Goal: Task Accomplishment & Management: Manage account settings

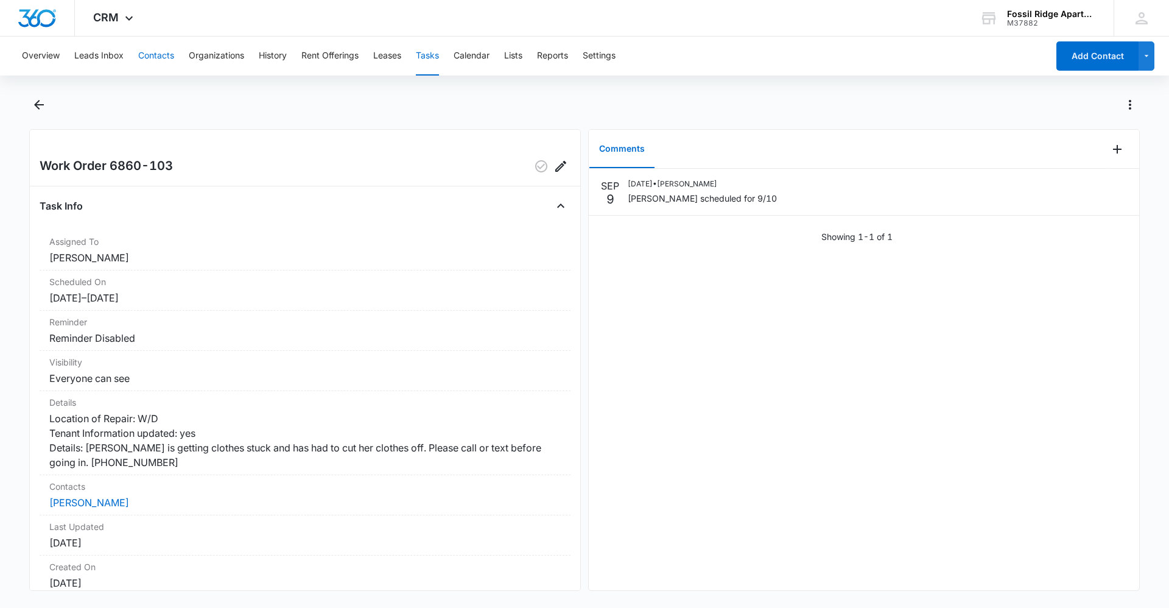
click at [155, 50] on button "Contacts" at bounding box center [156, 56] width 36 height 39
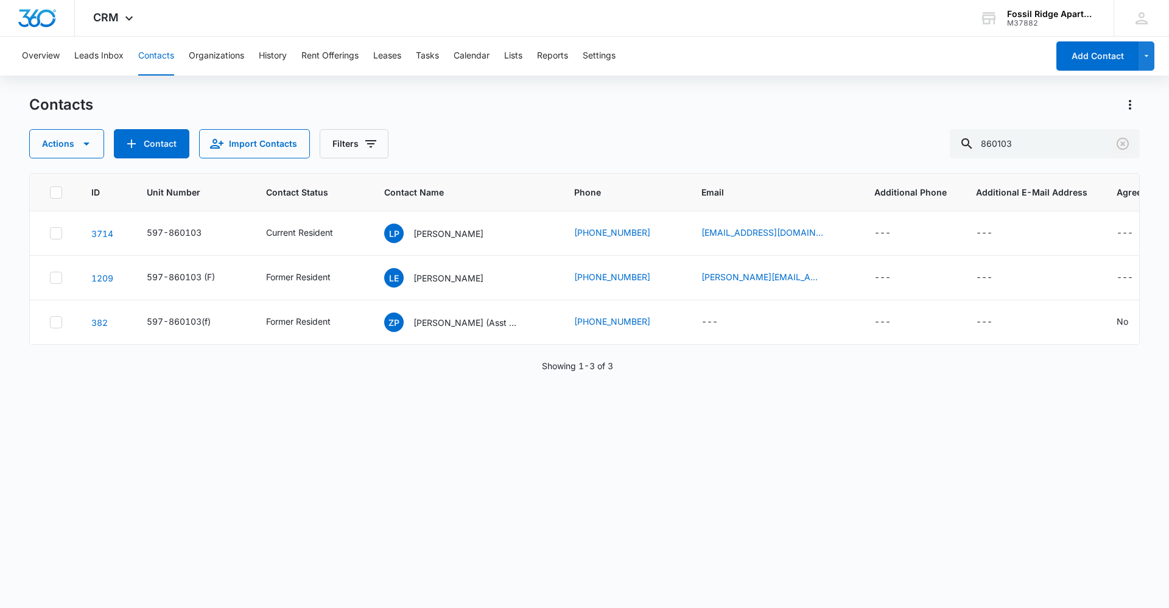
click at [749, 147] on icon "Clear" at bounding box center [1123, 143] width 15 height 15
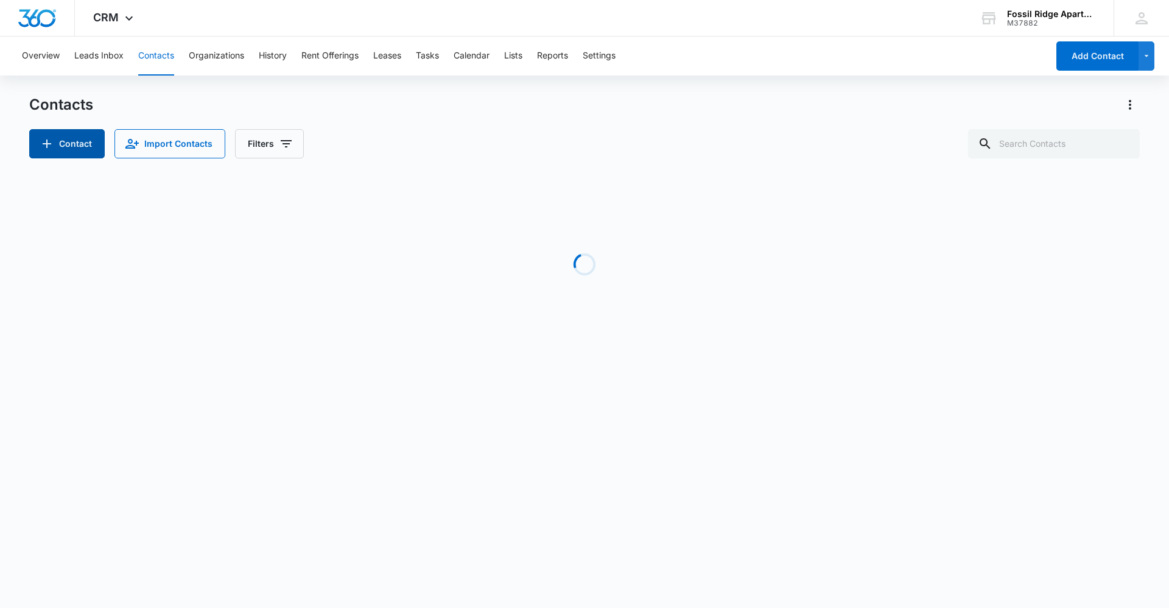
click at [72, 147] on button "Contact" at bounding box center [67, 143] width 76 height 29
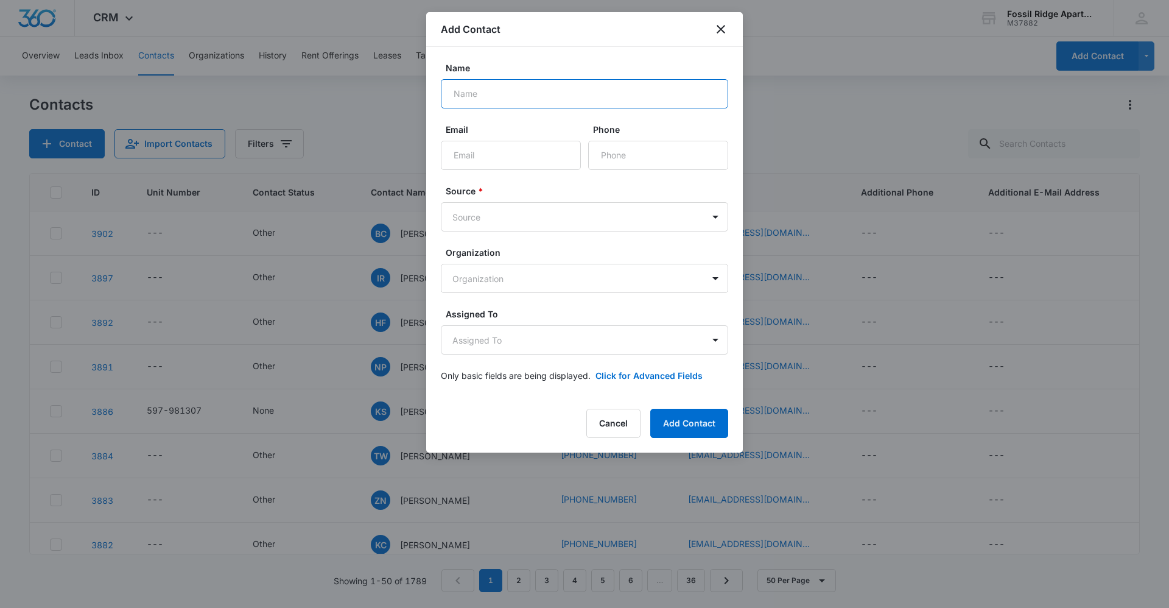
click at [502, 100] on input "Name" at bounding box center [584, 93] width 287 height 29
type input "[PERSON_NAME]"
type input "[PHONE_NUMBER]"
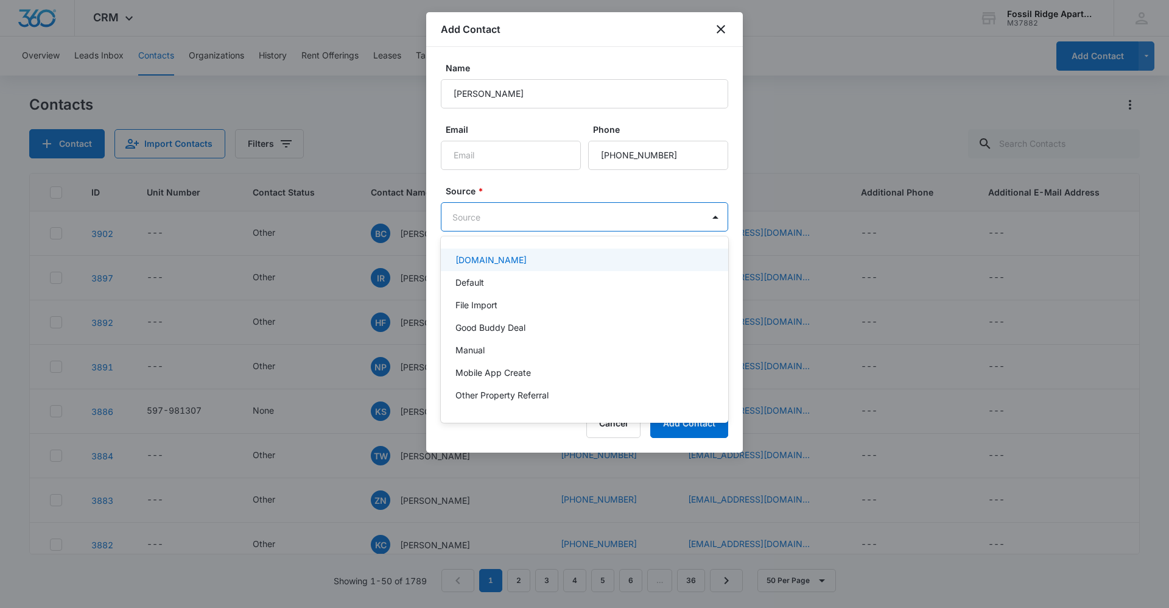
click at [510, 221] on body "CRM Apps Reputation Websites Forms CRM Email Social Content Ads Intelligence Fi…" at bounding box center [584, 304] width 1169 height 608
click at [521, 278] on div "Default" at bounding box center [584, 282] width 256 height 13
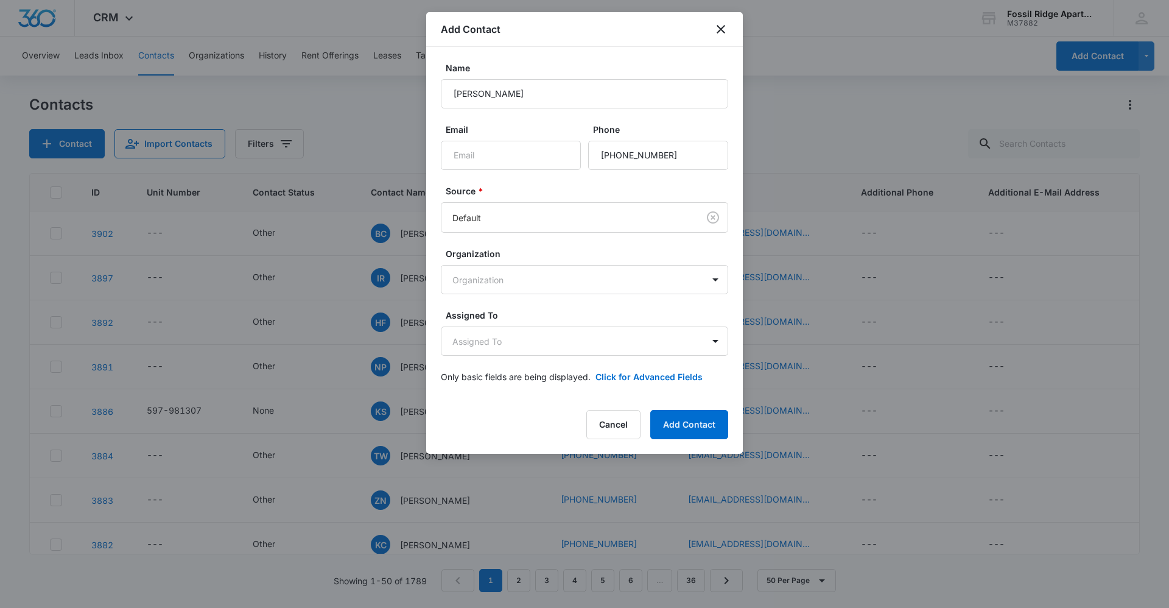
click at [523, 190] on label "Source *" at bounding box center [589, 191] width 287 height 13
click at [685, 423] on button "Add Contact" at bounding box center [690, 424] width 78 height 29
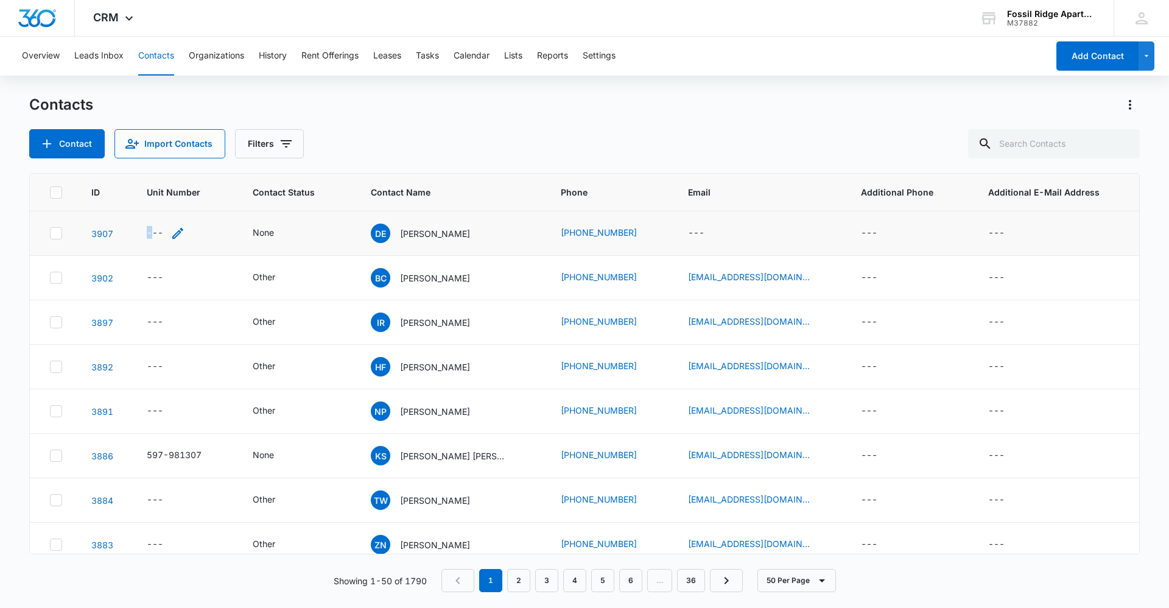
click at [150, 235] on div "---" at bounding box center [155, 233] width 16 height 15
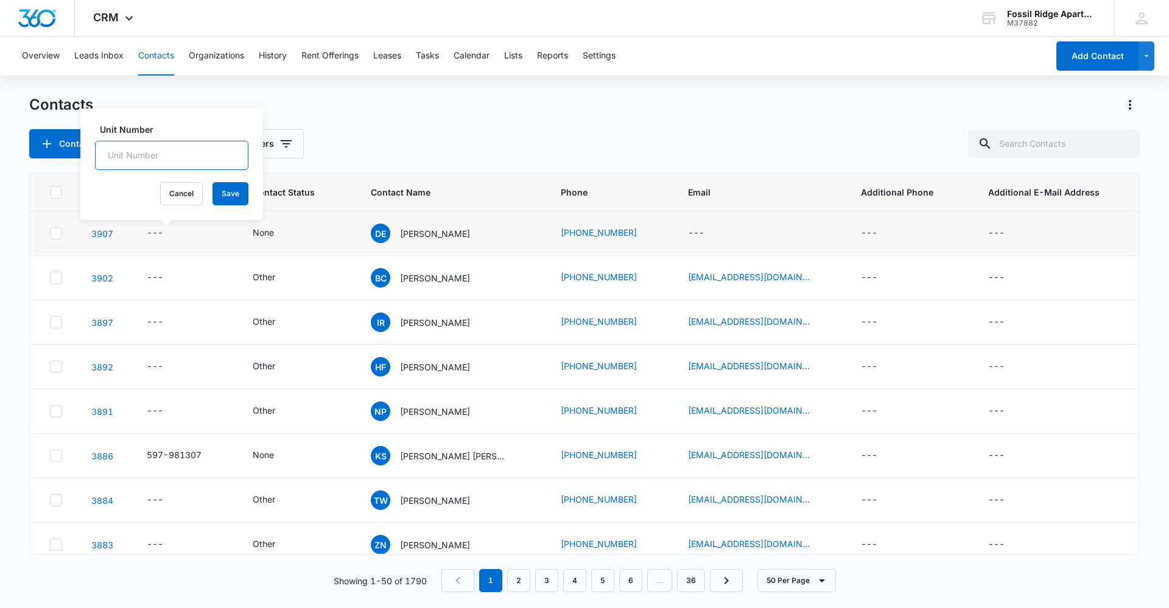
drag, startPoint x: 150, startPoint y: 235, endPoint x: 144, endPoint y: 157, distance: 78.2
click at [144, 157] on input "Unit Number" at bounding box center [171, 155] width 153 height 29
type input "7"
type input "597-100107"
click at [222, 194] on button "Save" at bounding box center [231, 193] width 36 height 23
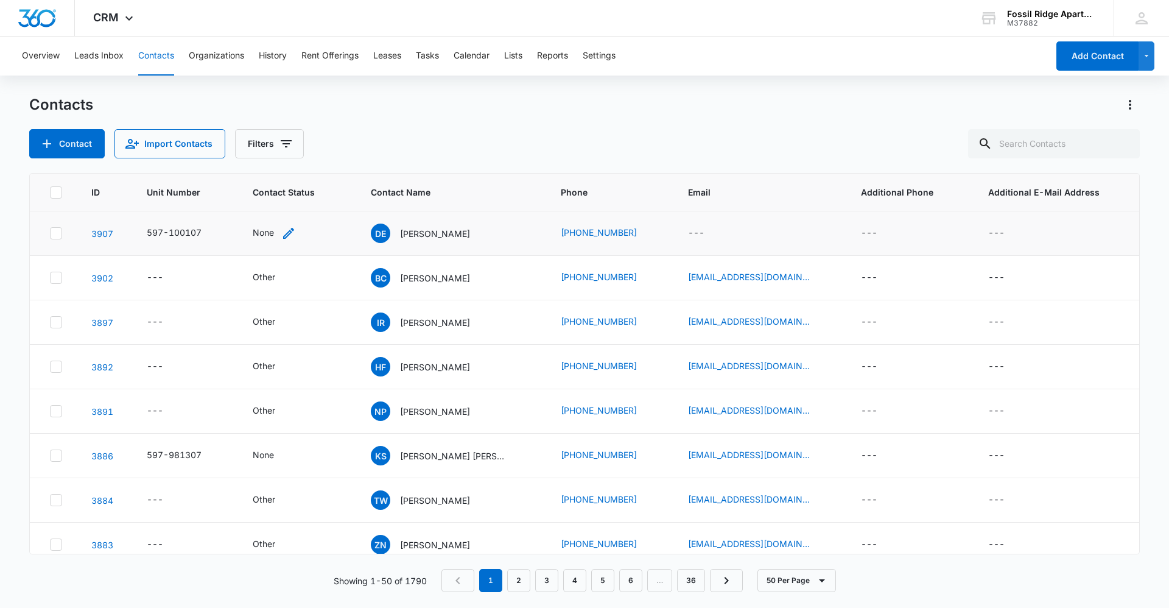
click at [261, 228] on div "None" at bounding box center [263, 232] width 21 height 13
click at [319, 157] on div at bounding box center [318, 155] width 19 height 19
click at [286, 287] on p "Current Resident" at bounding box center [267, 288] width 67 height 13
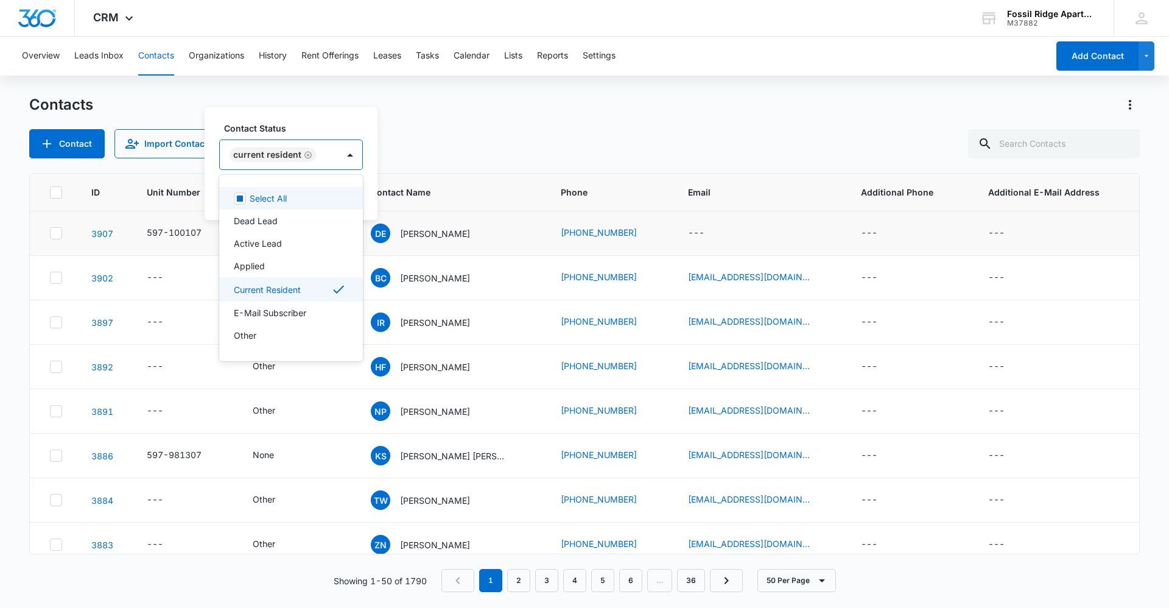
click at [322, 121] on div "Contact Status option Current Resident, selected. 8 results available. Use Up a…" at bounding box center [291, 163] width 173 height 113
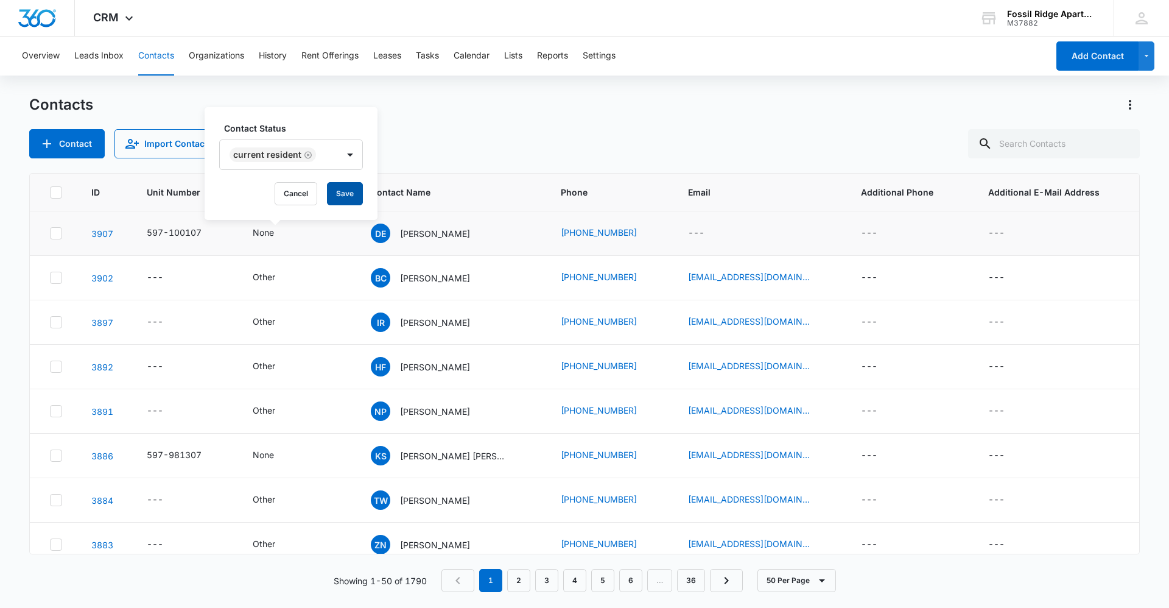
click at [336, 194] on button "Save" at bounding box center [345, 193] width 36 height 23
click at [436, 235] on p "[PERSON_NAME]" at bounding box center [435, 233] width 70 height 13
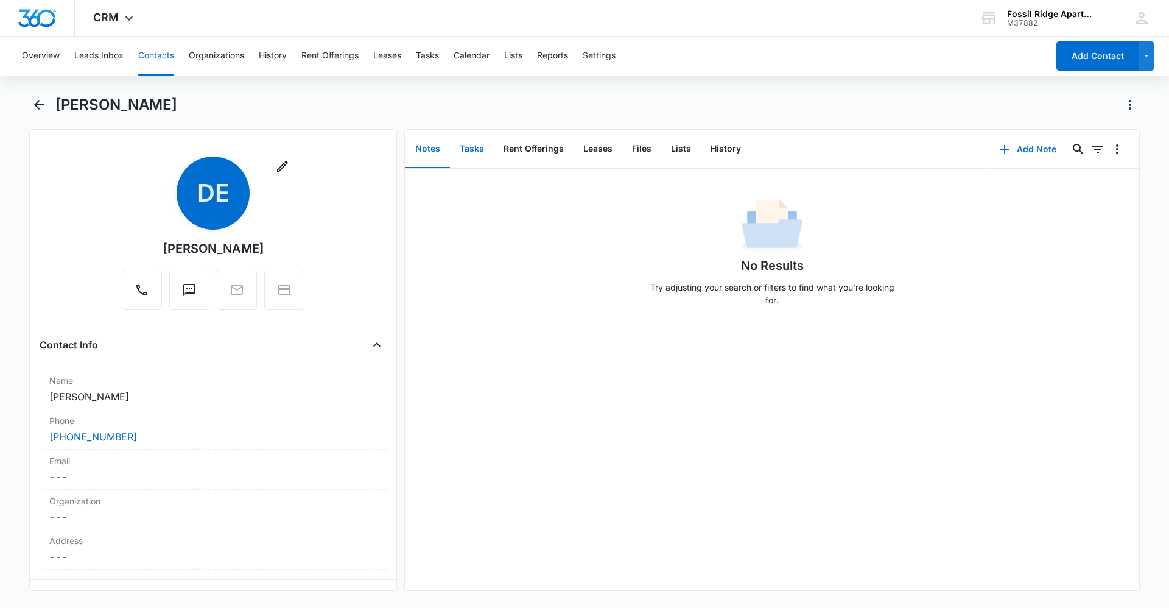
click at [471, 150] on button "Tasks" at bounding box center [472, 149] width 44 height 38
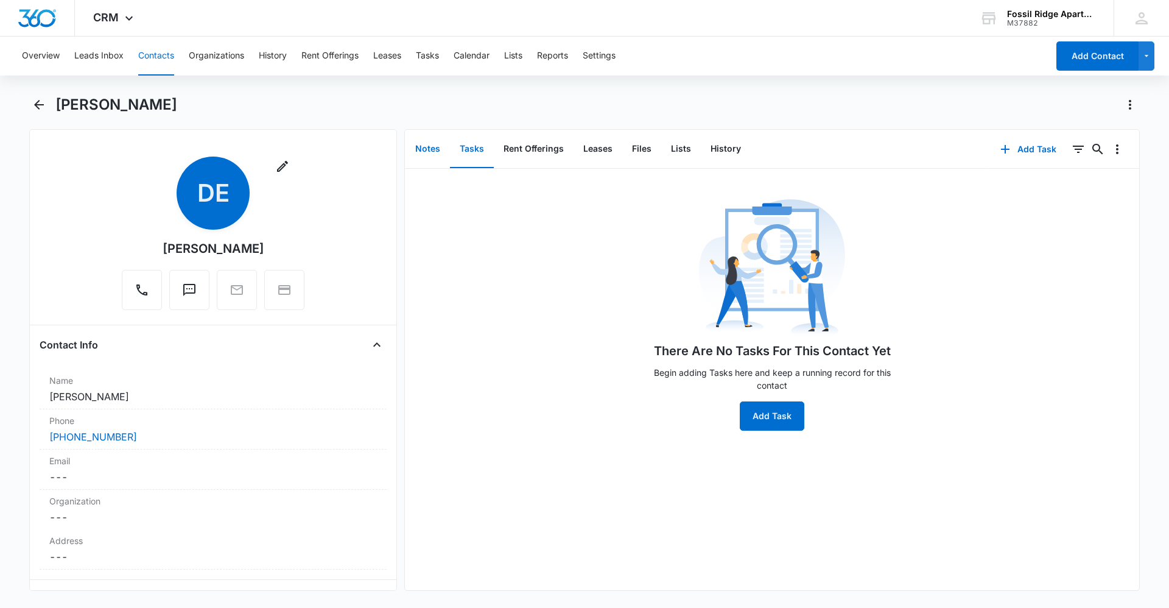
click at [426, 150] on button "Notes" at bounding box center [428, 149] width 44 height 38
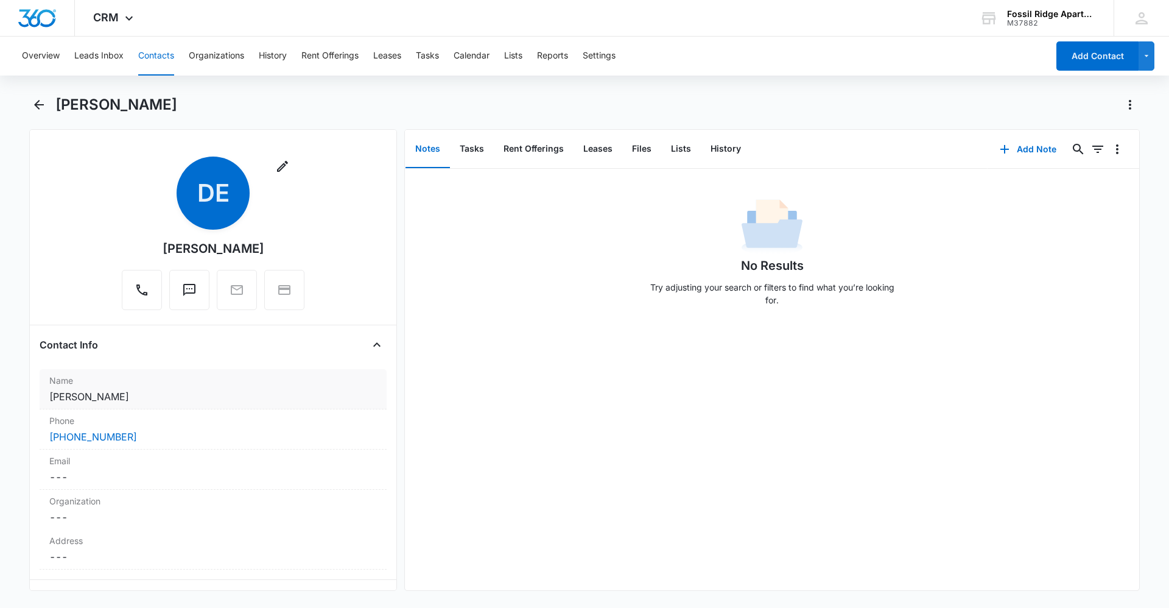
click at [171, 401] on dd "Cancel Save Changes [PERSON_NAME]" at bounding box center [213, 396] width 328 height 15
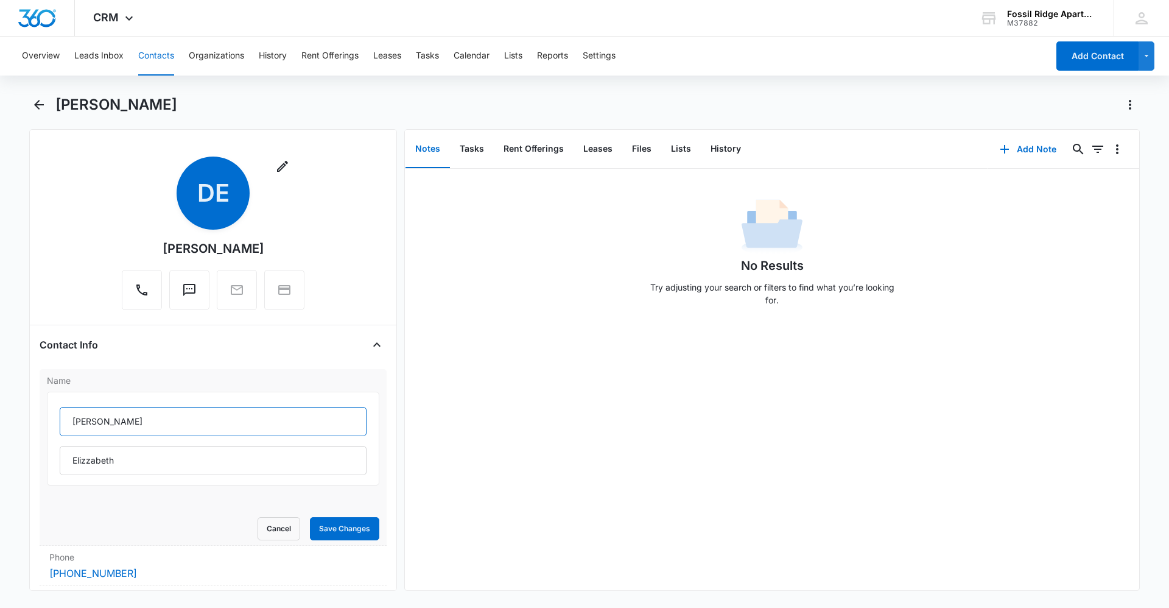
click at [128, 421] on input "[PERSON_NAME]" at bounding box center [213, 421] width 307 height 29
type input "[PERSON_NAME] &"
type input "[PERSON_NAME]"
click at [344, 529] on button "Save Changes" at bounding box center [344, 528] width 69 height 23
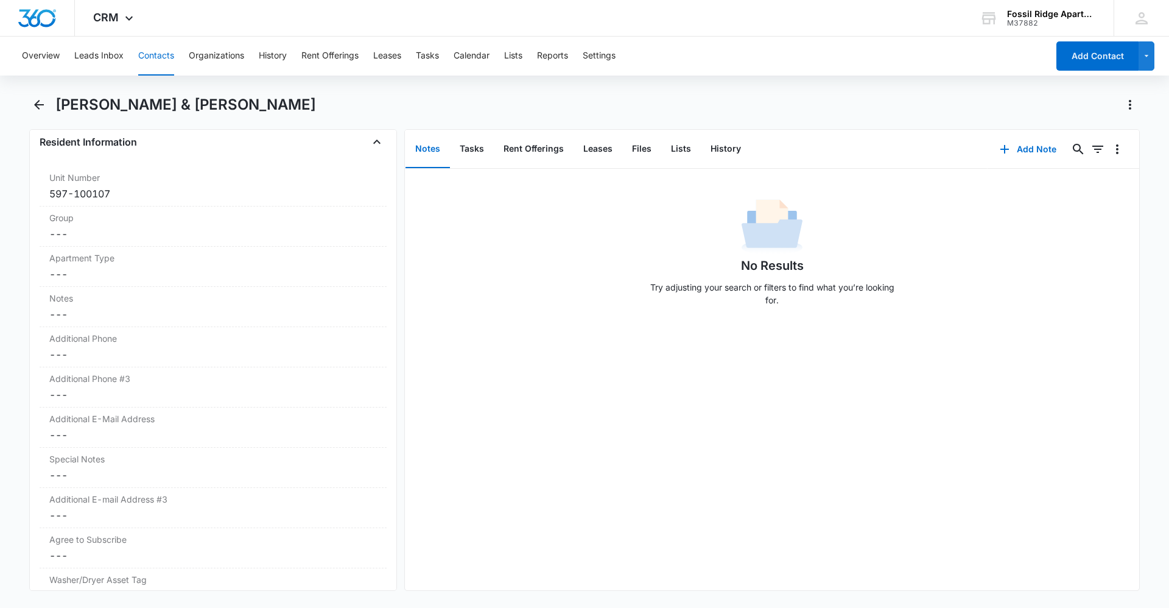
scroll to position [914, 0]
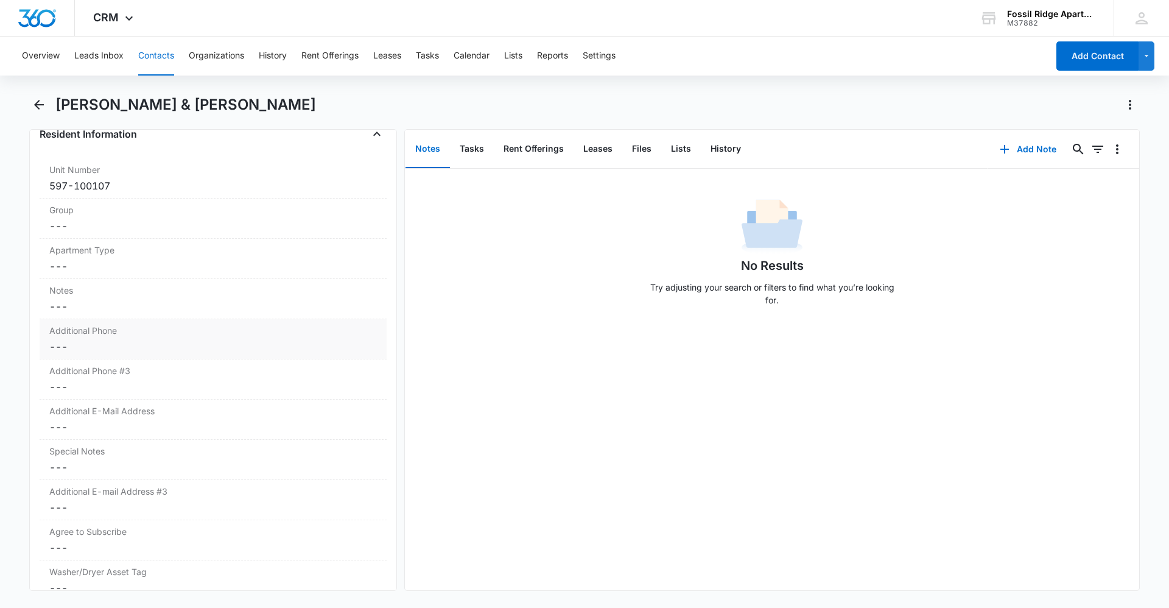
click at [170, 336] on label "Additional Phone" at bounding box center [213, 330] width 328 height 13
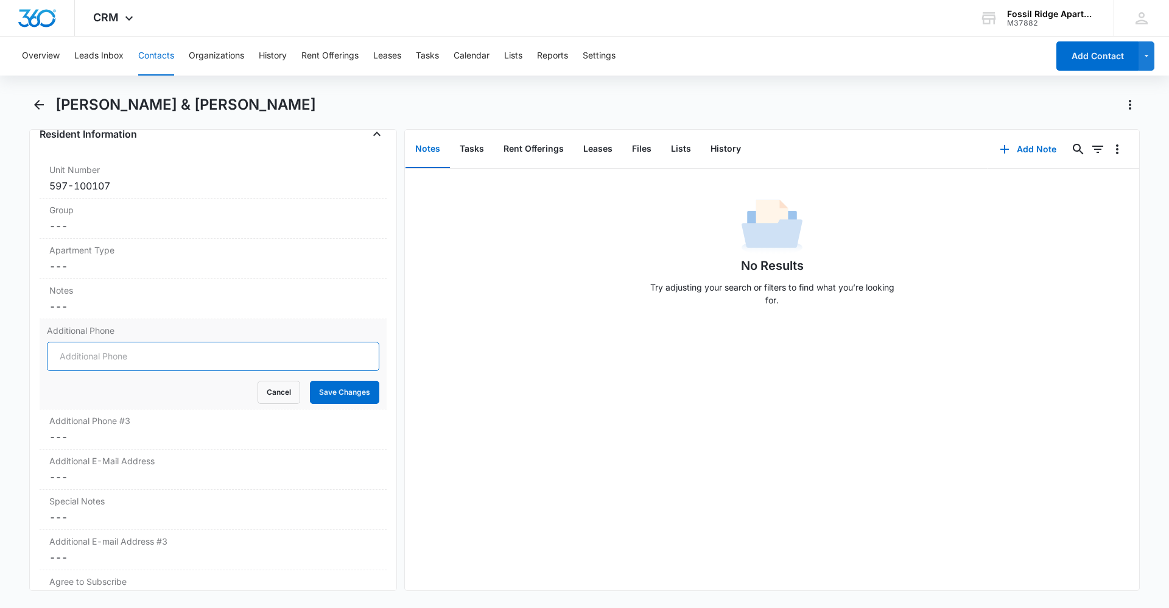
drag, startPoint x: 180, startPoint y: 362, endPoint x: 178, endPoint y: 354, distance: 8.1
click at [178, 354] on input "Additional Phone" at bounding box center [213, 356] width 333 height 29
type input "[PHONE_NUMBER]"
click at [351, 389] on button "Save Changes" at bounding box center [344, 392] width 69 height 23
click at [291, 476] on dd "Cancel Save Changes ---" at bounding box center [213, 477] width 328 height 15
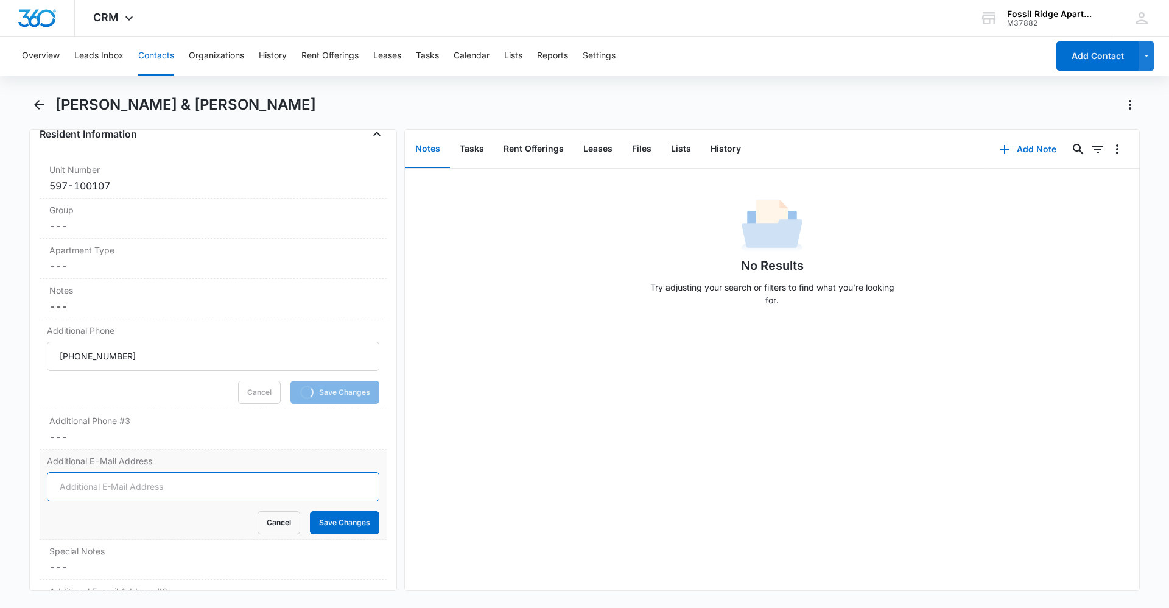
click at [273, 492] on input "Additional E-Mail Address" at bounding box center [213, 486] width 333 height 29
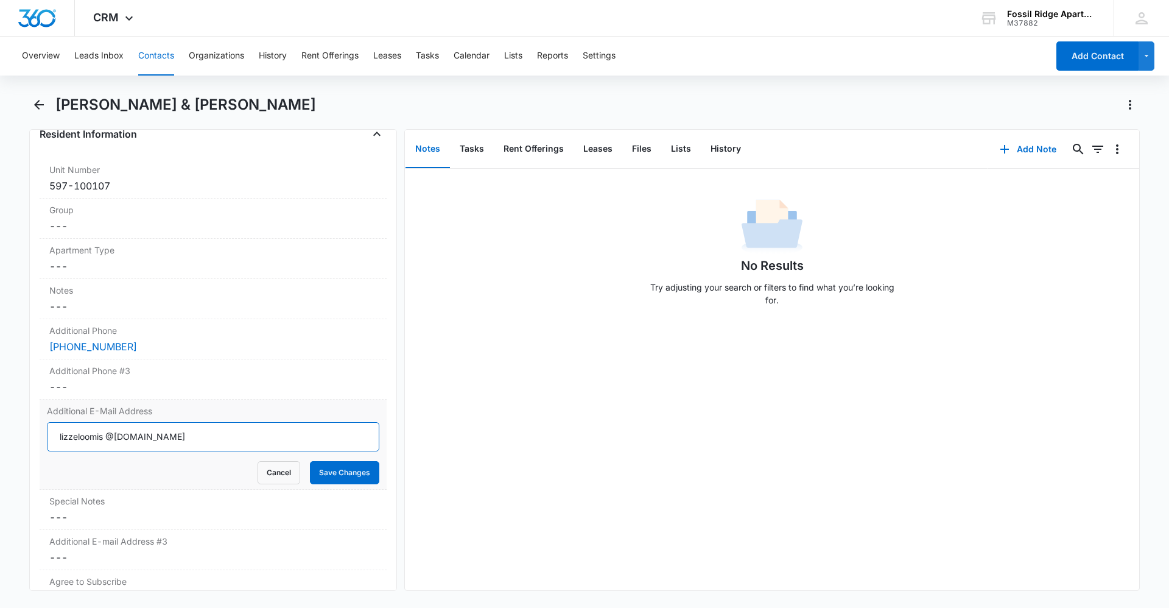
click at [106, 445] on input "lizzeloomis @[DOMAIN_NAME]" at bounding box center [213, 436] width 333 height 29
type input "[EMAIL_ADDRESS][DOMAIN_NAME]"
click at [344, 473] on button "Save Changes" at bounding box center [344, 472] width 69 height 23
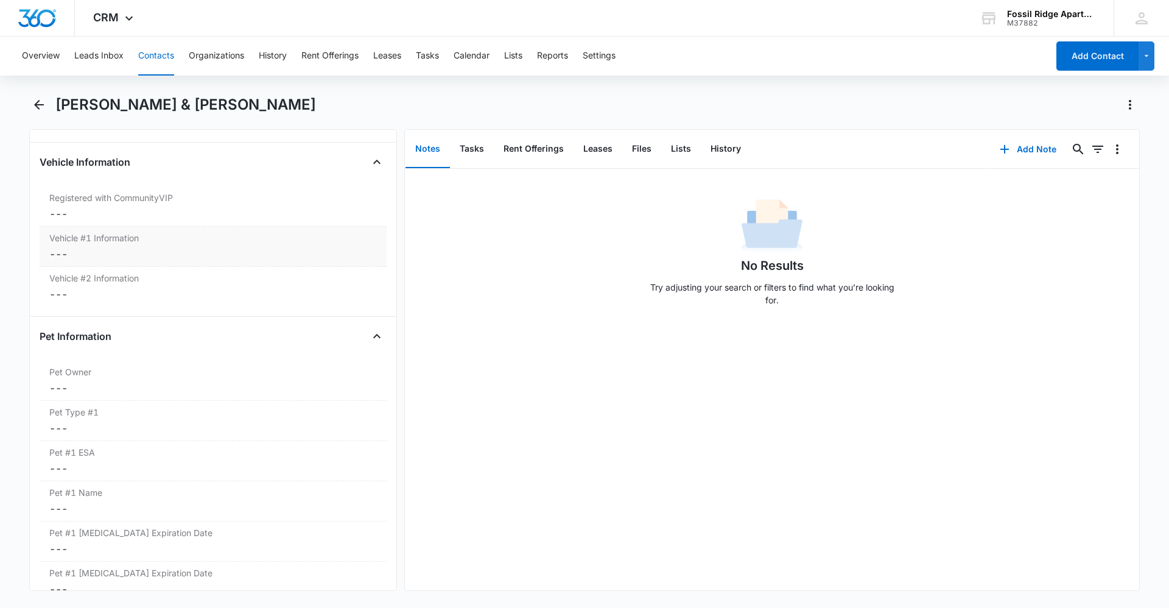
scroll to position [1766, 0]
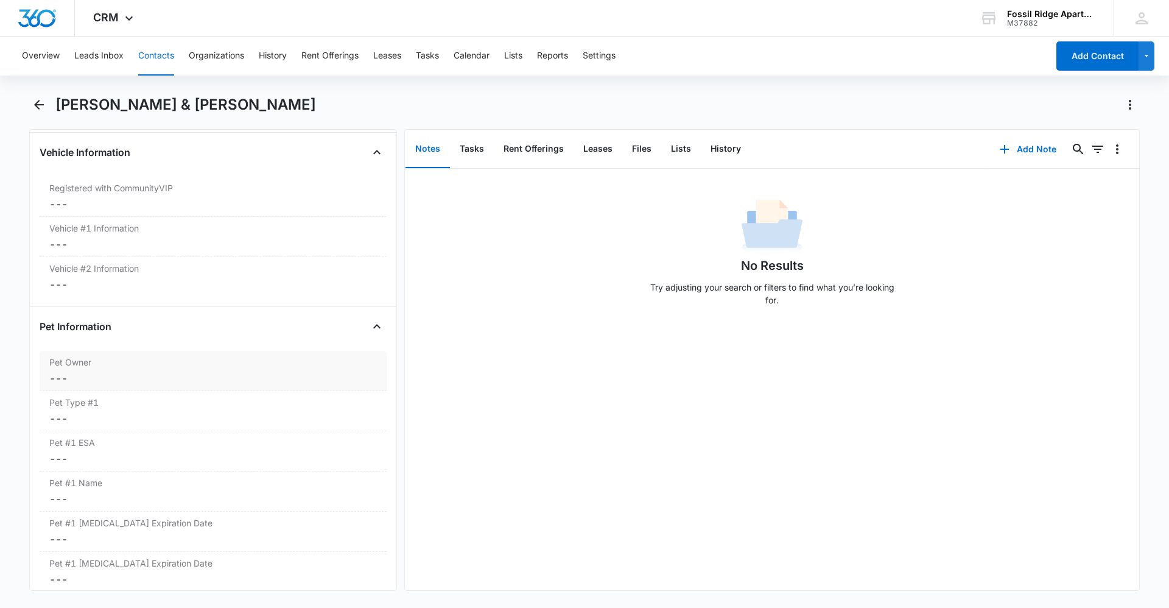
click at [169, 373] on dd "Cancel Save Changes ---" at bounding box center [213, 378] width 328 height 15
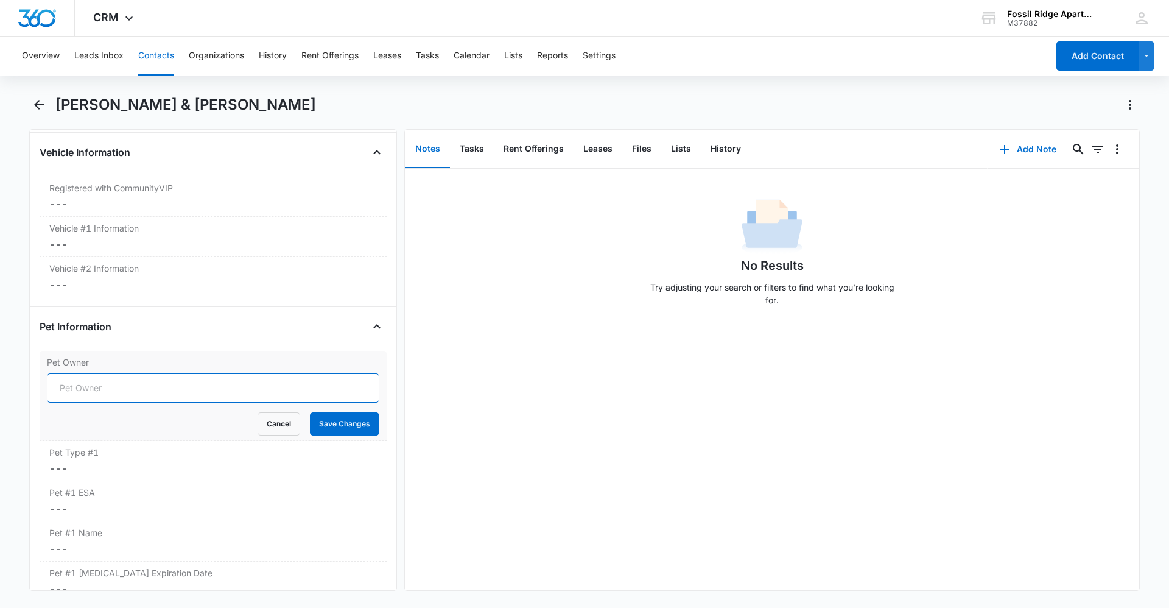
click at [130, 396] on input "Pet Owner" at bounding box center [213, 387] width 333 height 29
type input "Yes"
click at [326, 431] on button "Save Changes" at bounding box center [344, 423] width 69 height 23
